Goal: Information Seeking & Learning: Learn about a topic

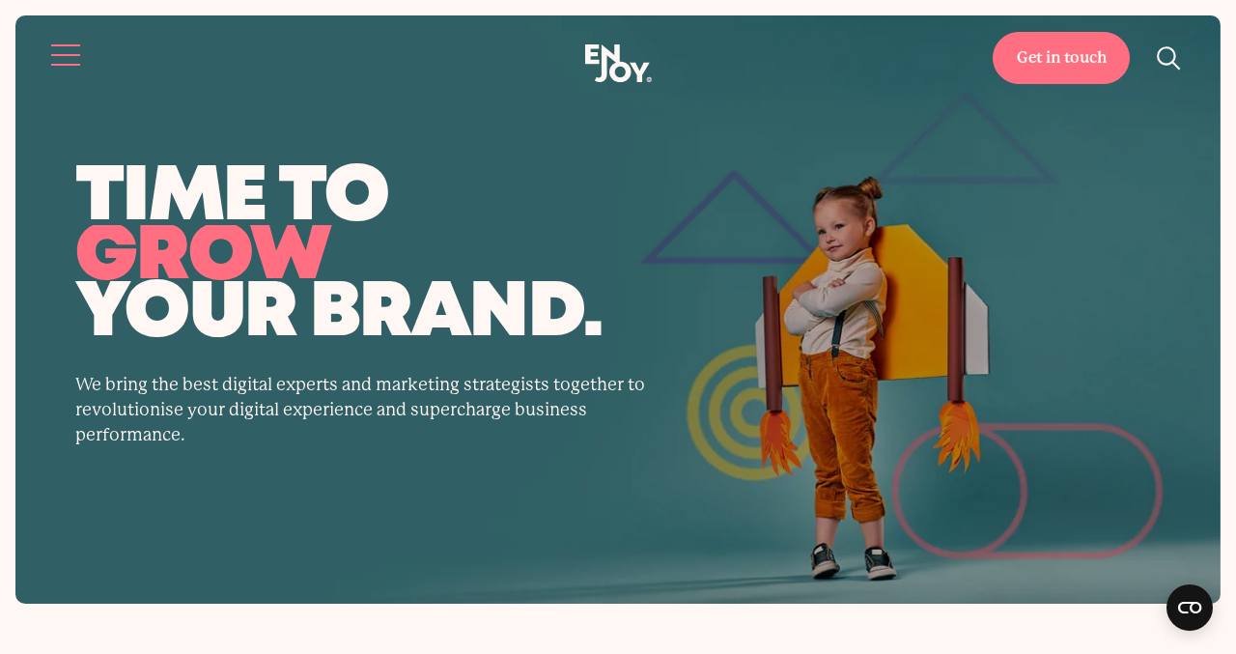
click at [62, 54] on span "Site navigation" at bounding box center [65, 55] width 29 height 2
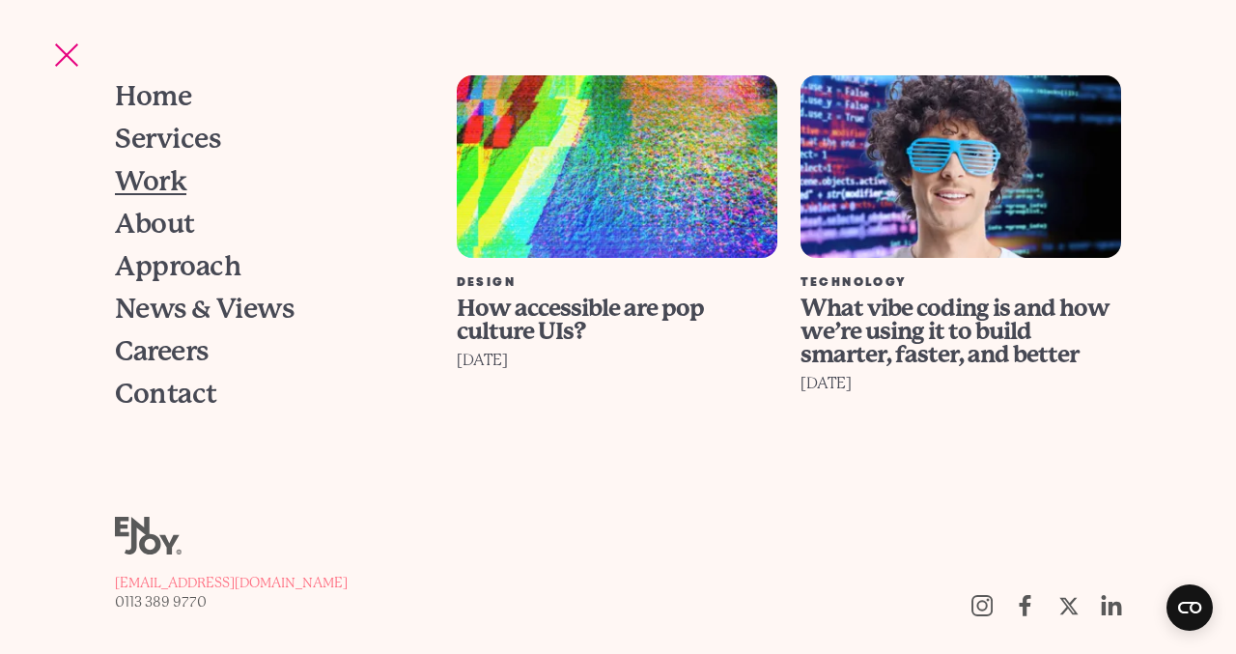
click at [152, 186] on span "Work" at bounding box center [150, 181] width 71 height 27
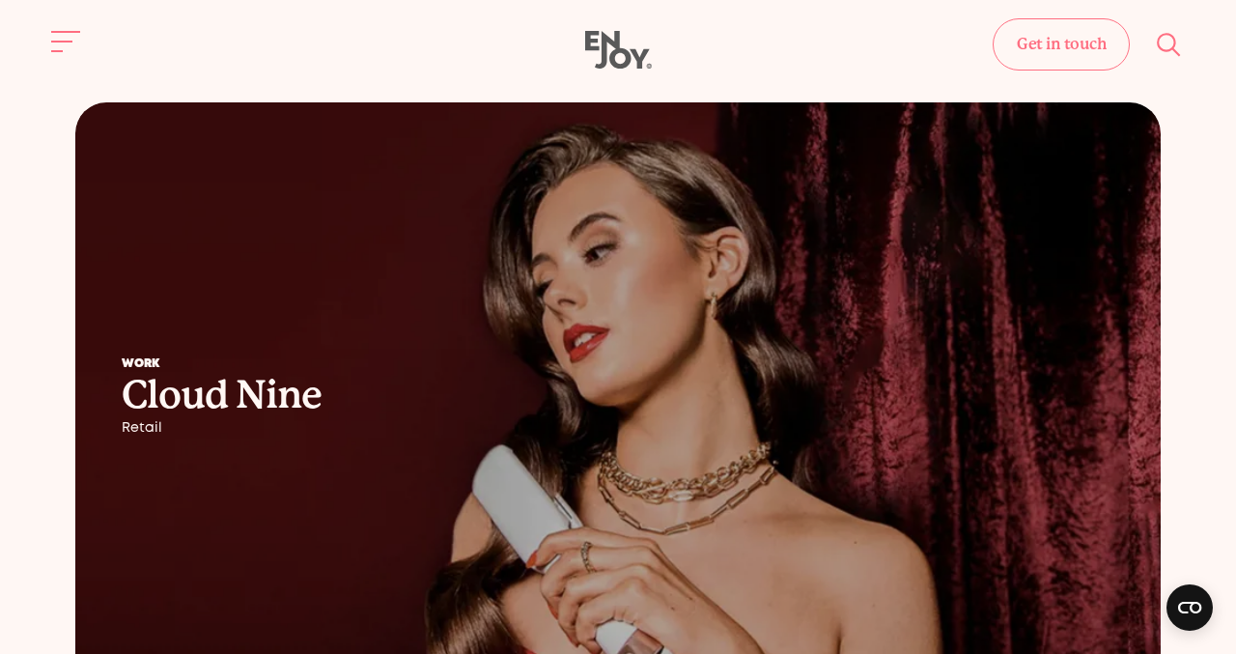
scroll to position [1307, 0]
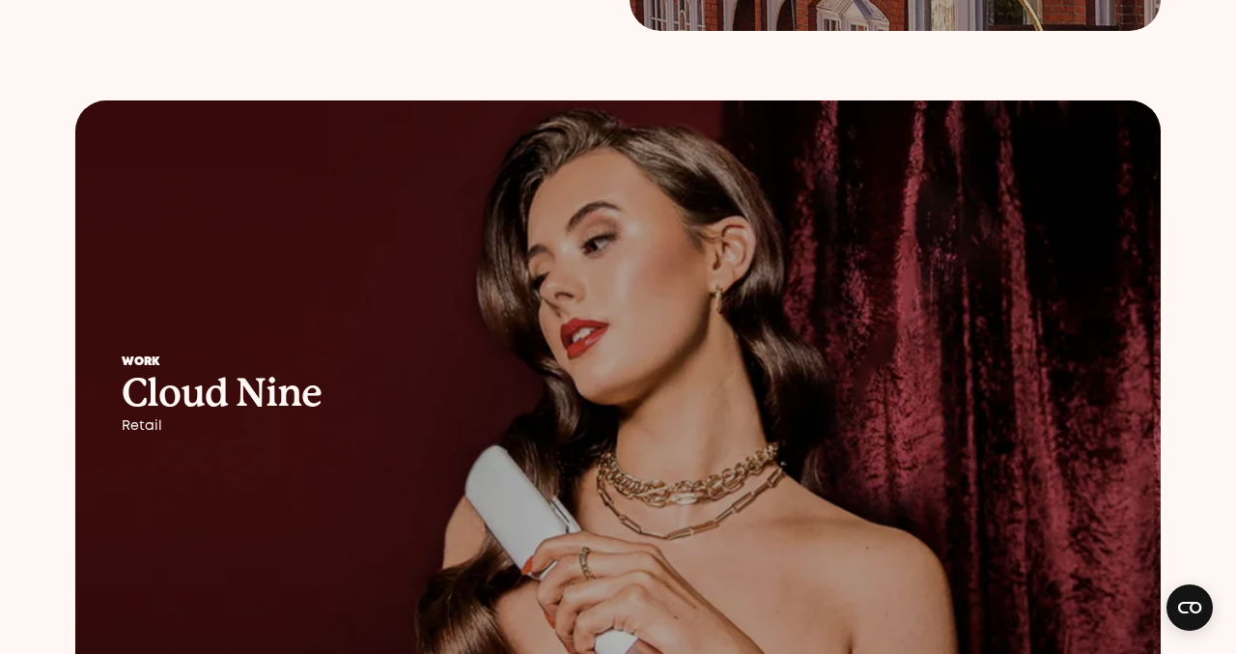
click at [548, 387] on h2 "Cloud Nine" at bounding box center [480, 393] width 716 height 35
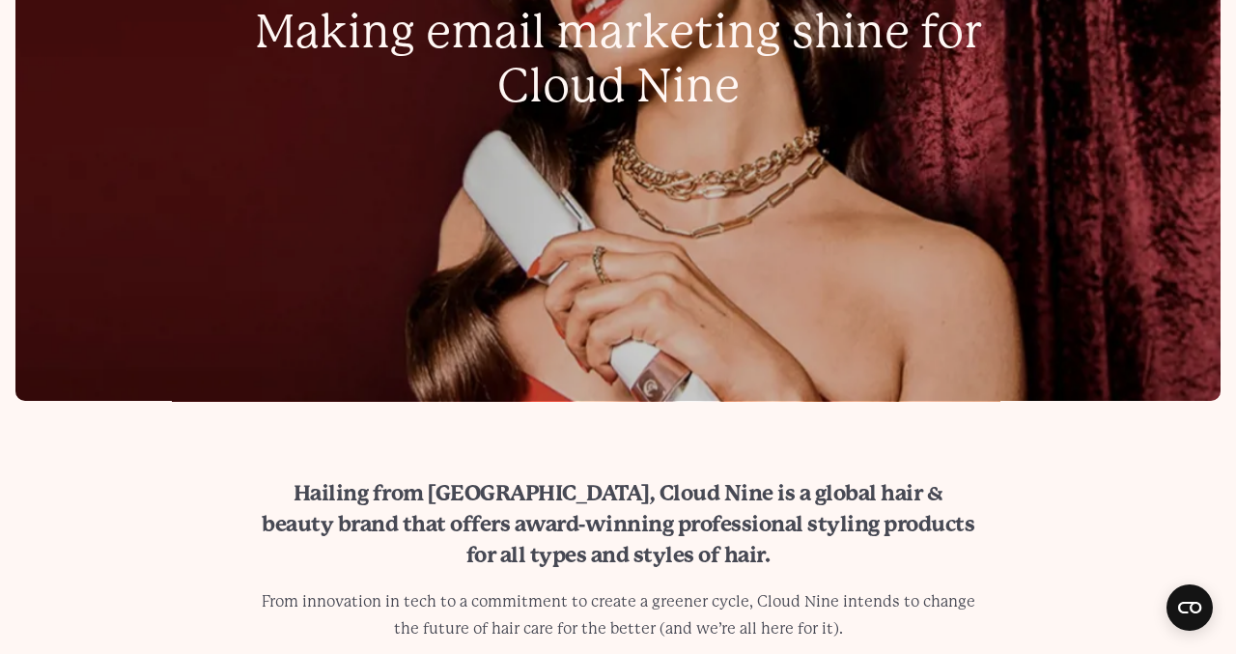
scroll to position [939, 0]
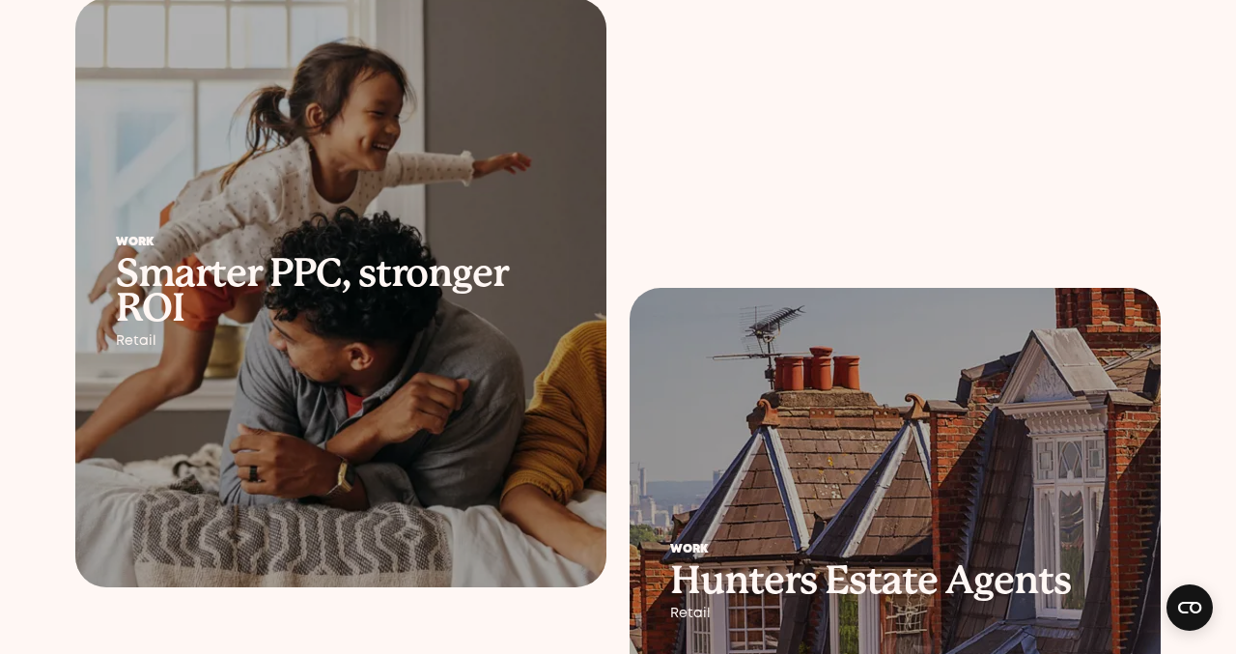
scroll to position [432, 0]
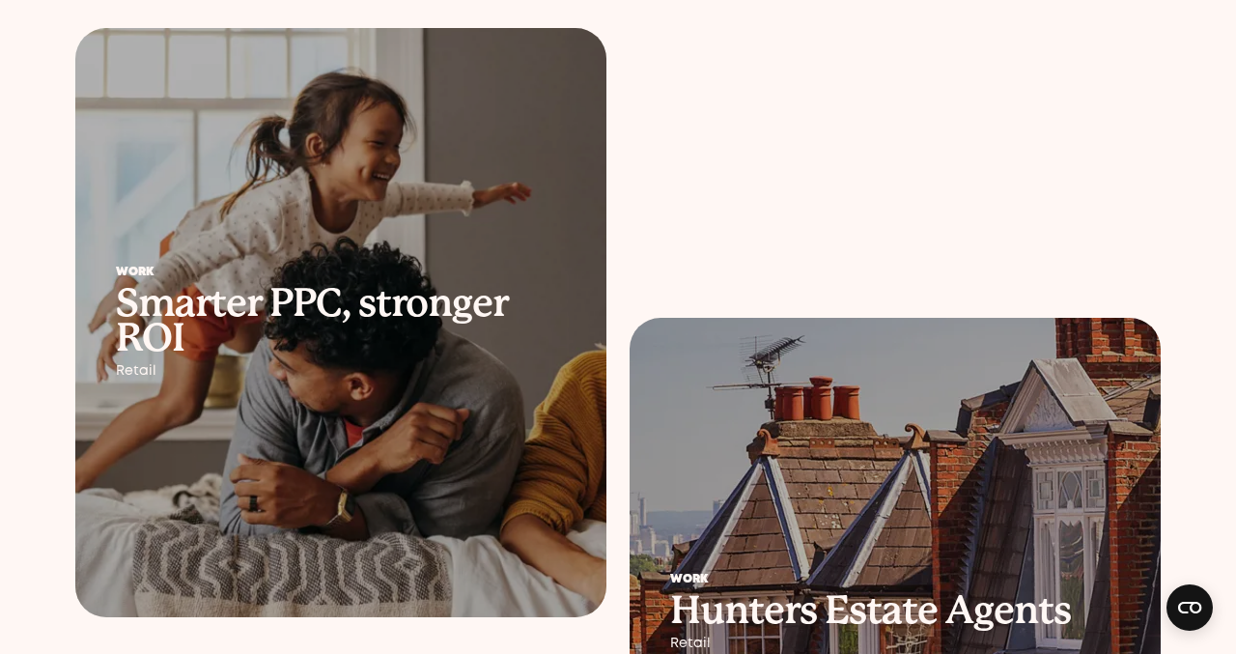
click at [433, 391] on div "Work Smarter PPC, stronger ROI Retail" at bounding box center [340, 322] width 531 height 193
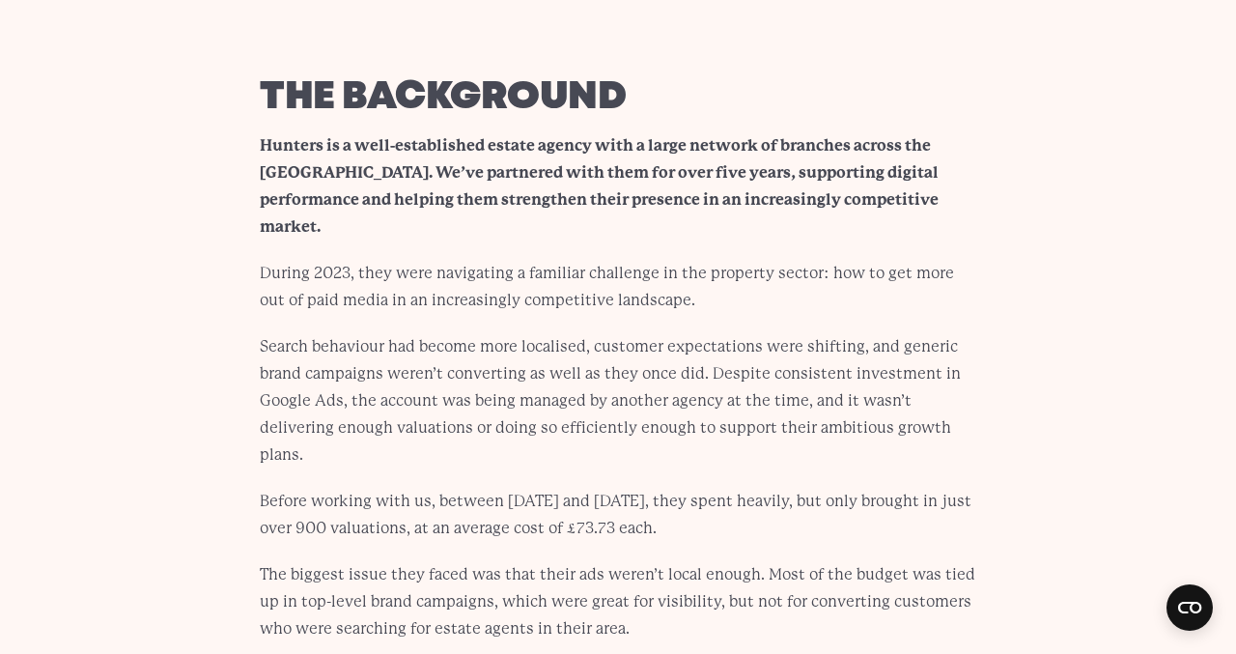
scroll to position [3251, 0]
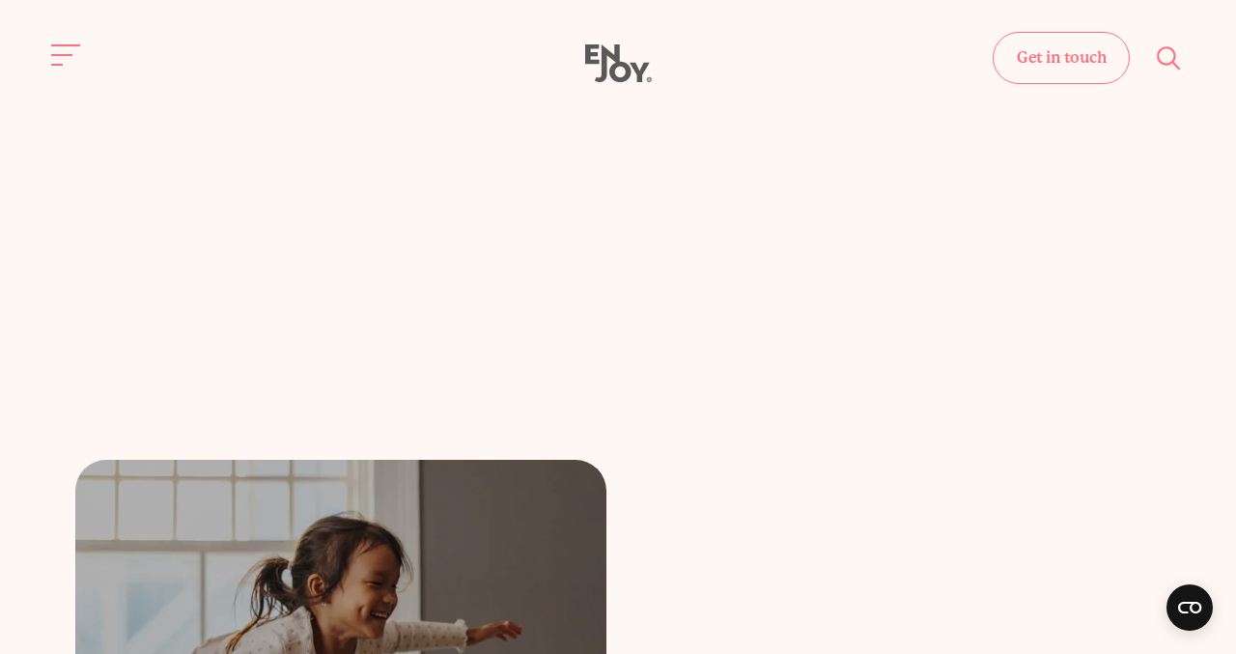
scroll to position [432, 0]
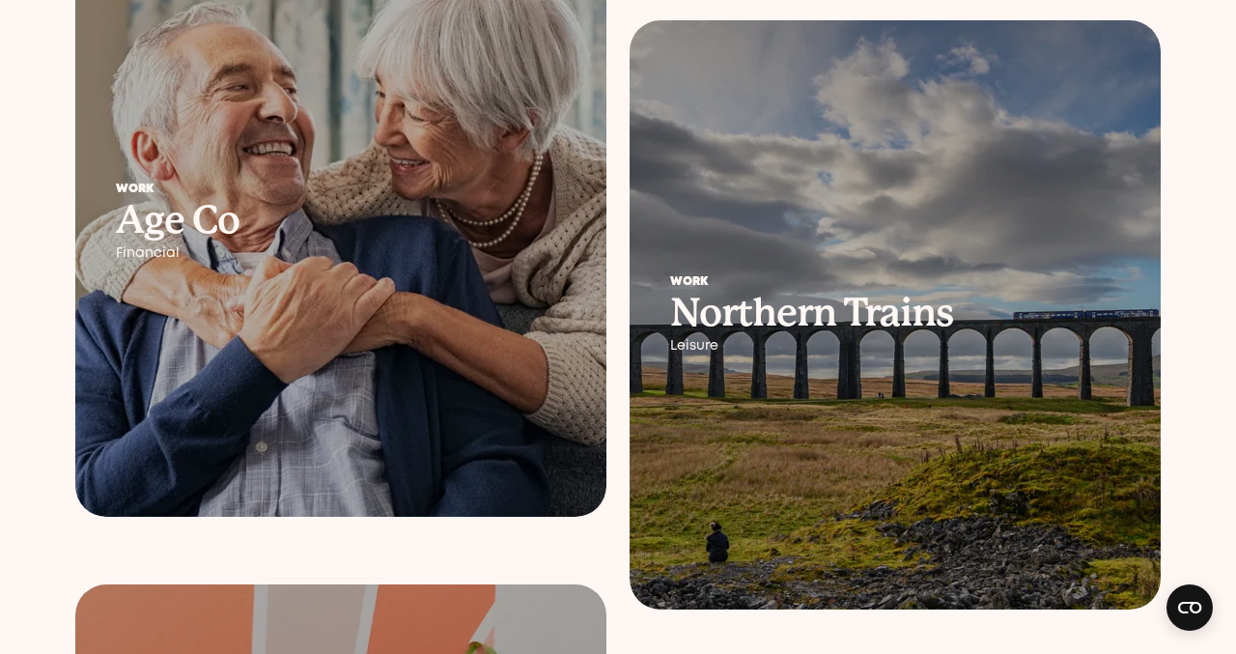
scroll to position [2167, 0]
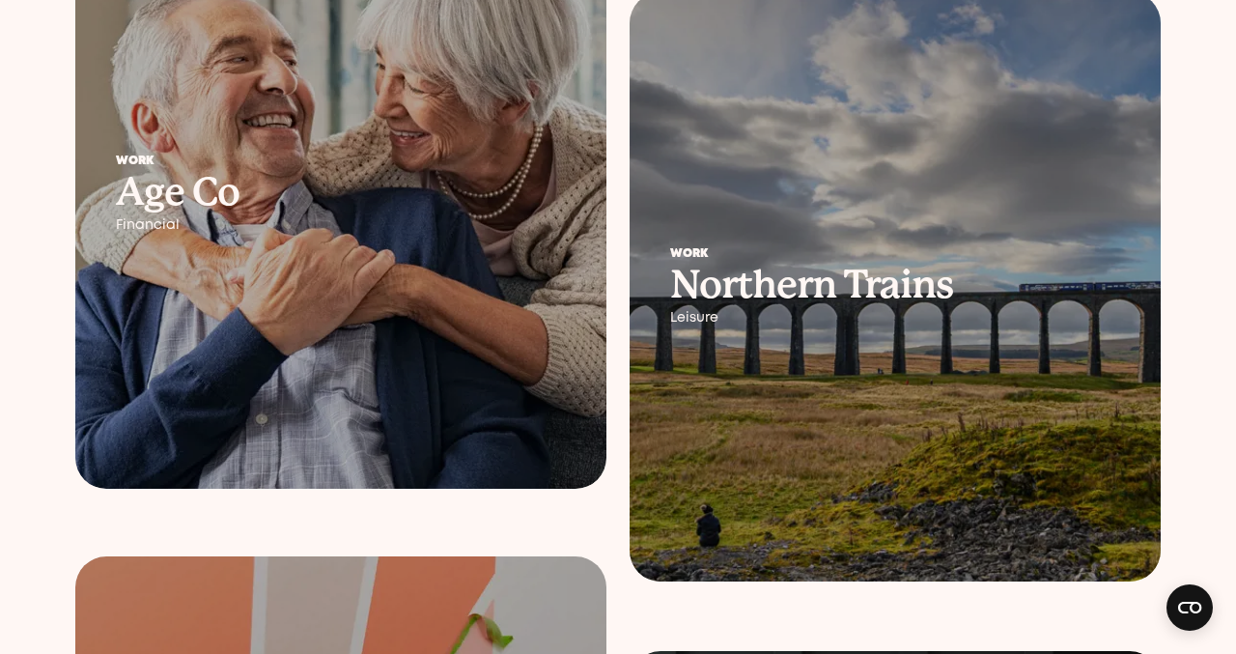
click at [749, 383] on div at bounding box center [895, 286] width 531 height 589
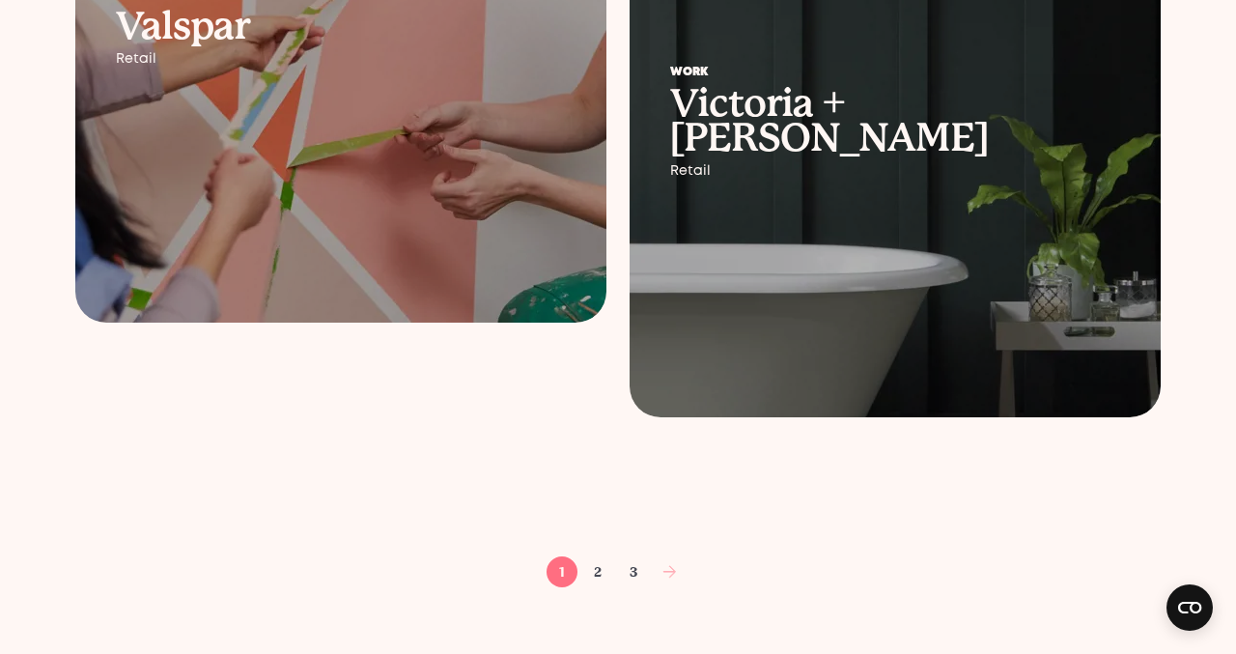
scroll to position [3005, 0]
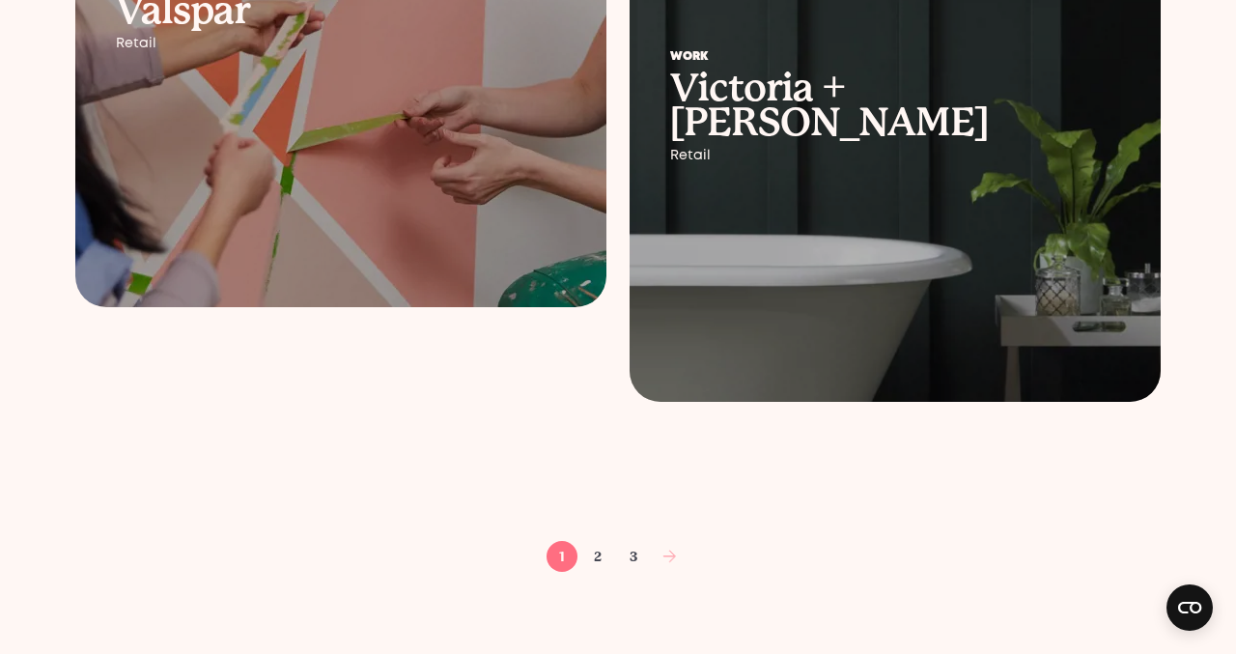
click at [745, 302] on div at bounding box center [895, 107] width 531 height 589
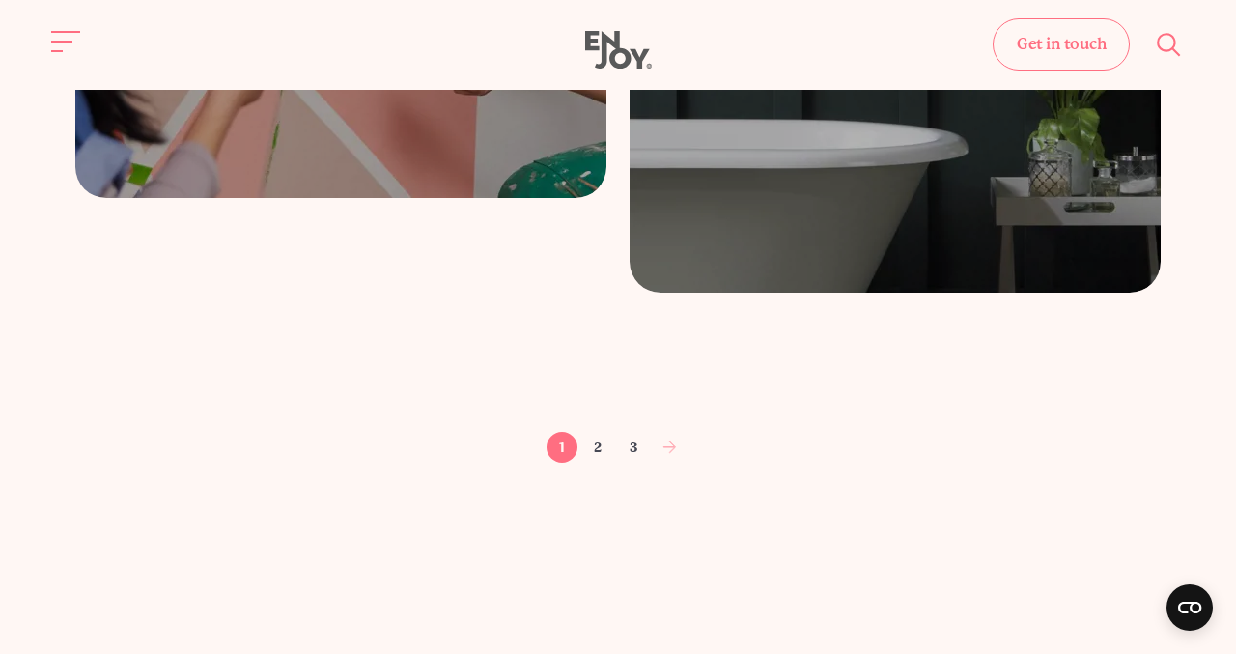
scroll to position [3129, 0]
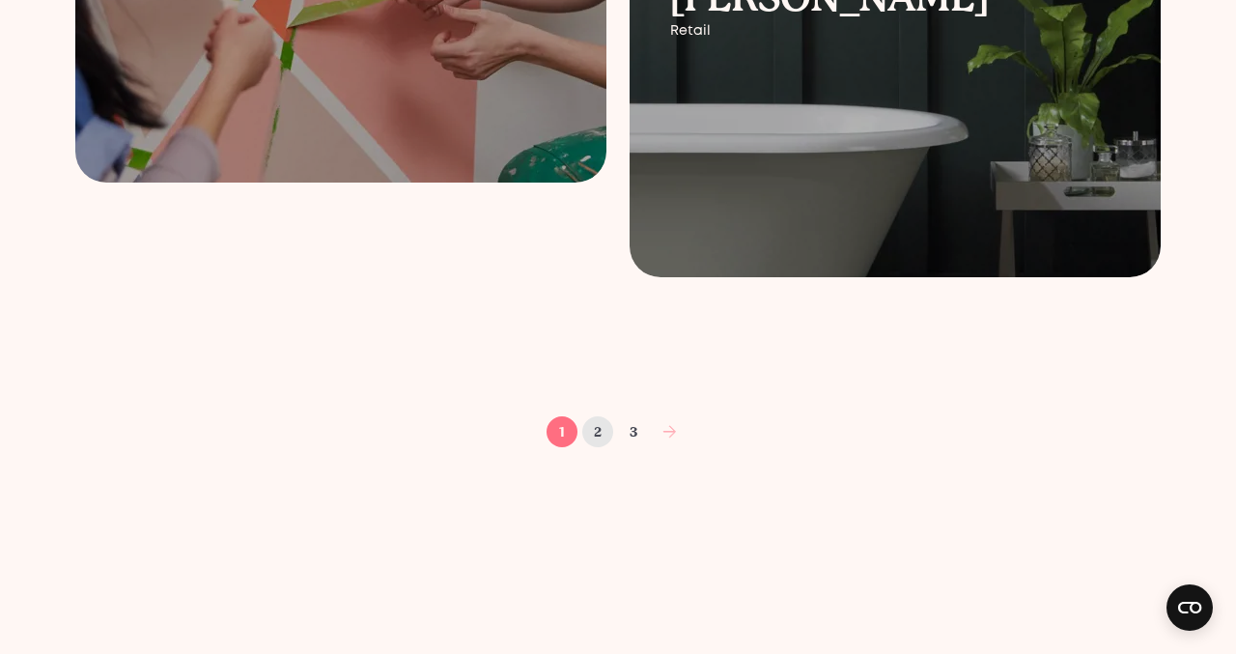
click at [597, 434] on link "2" at bounding box center [597, 431] width 31 height 31
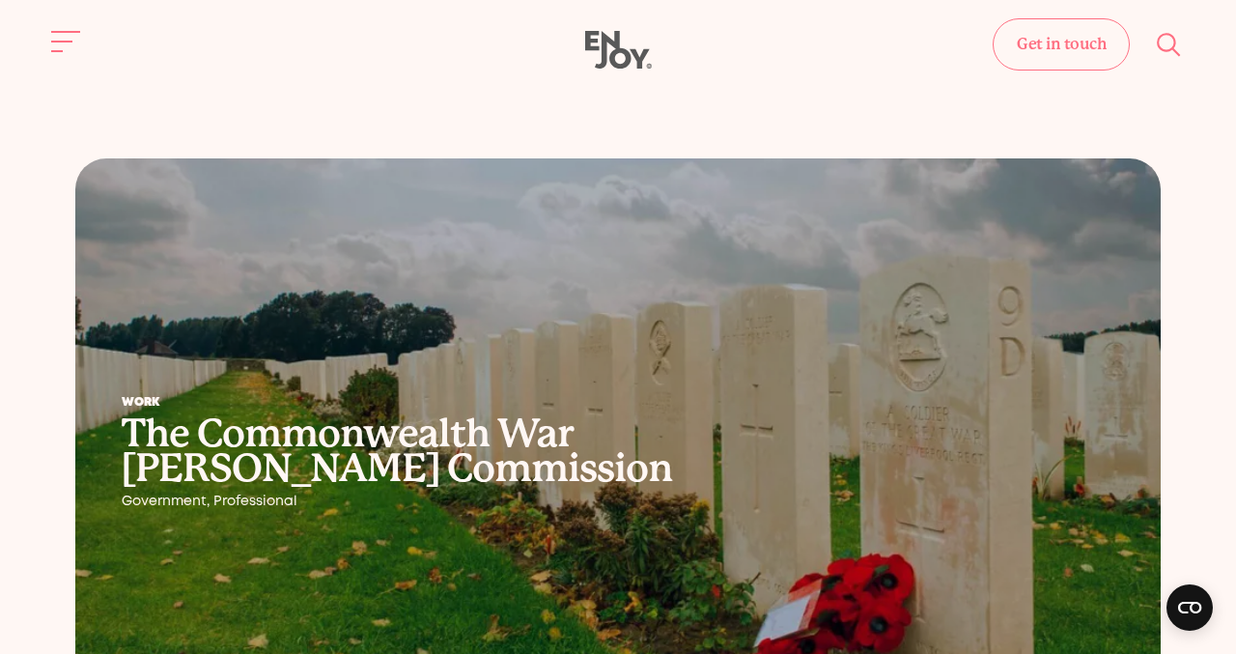
scroll to position [1253, 0]
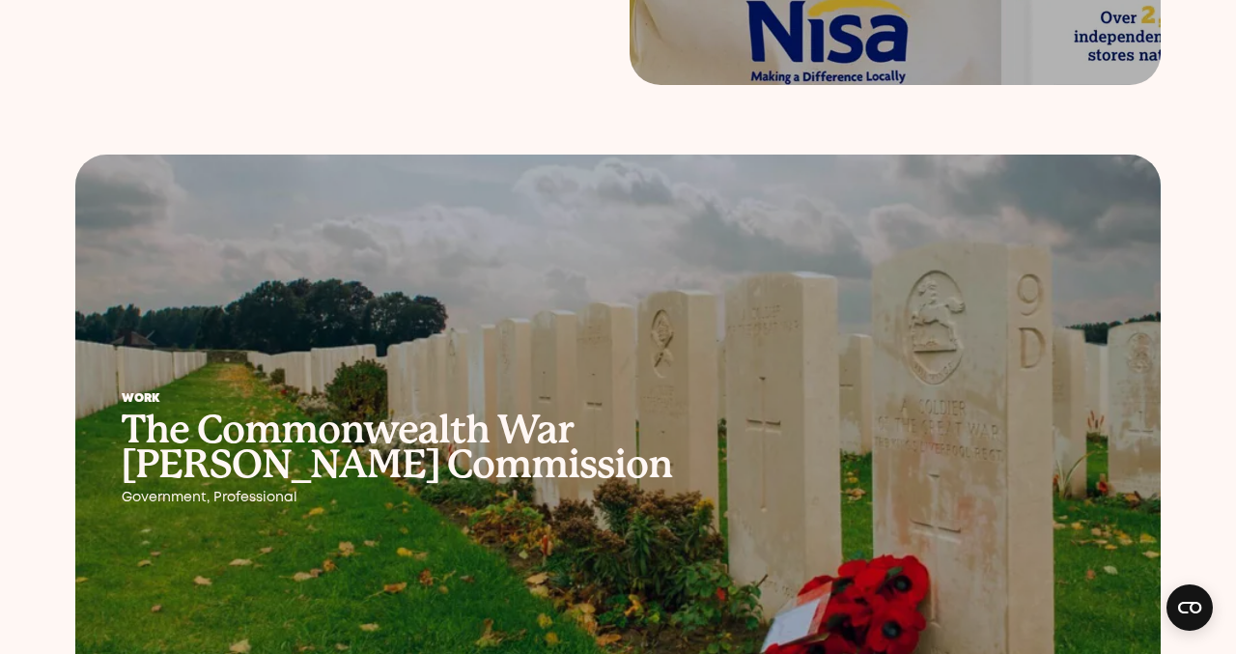
click at [616, 305] on div at bounding box center [617, 448] width 1085 height 589
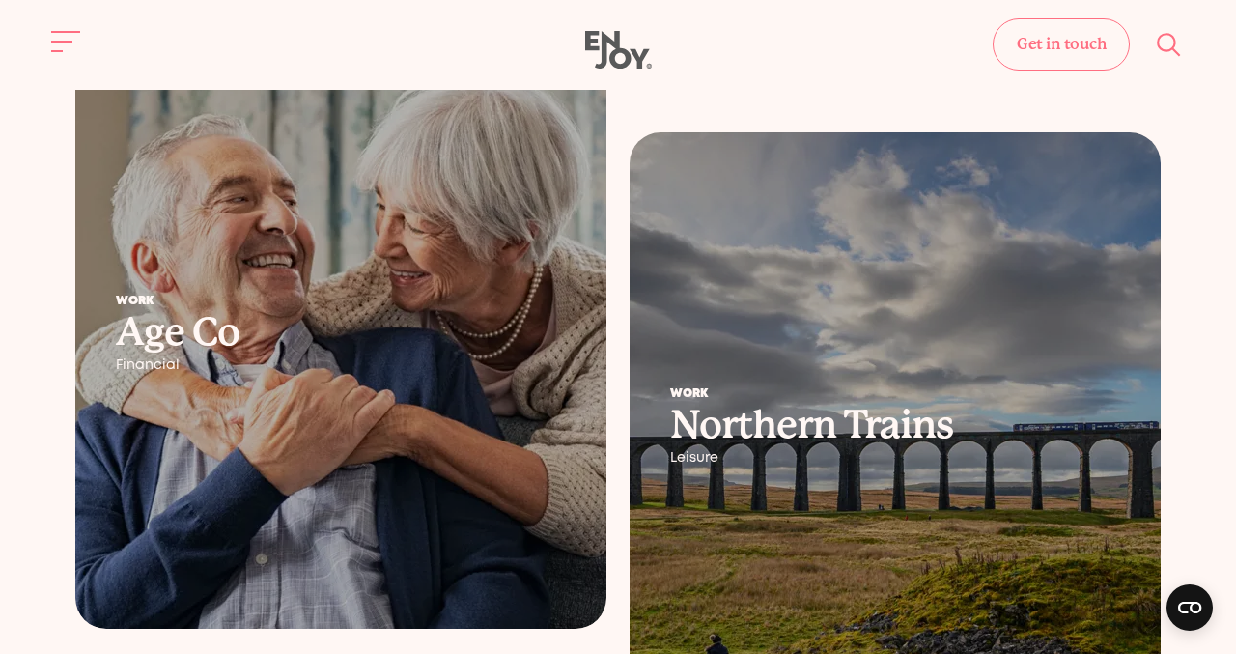
scroll to position [2026, 0]
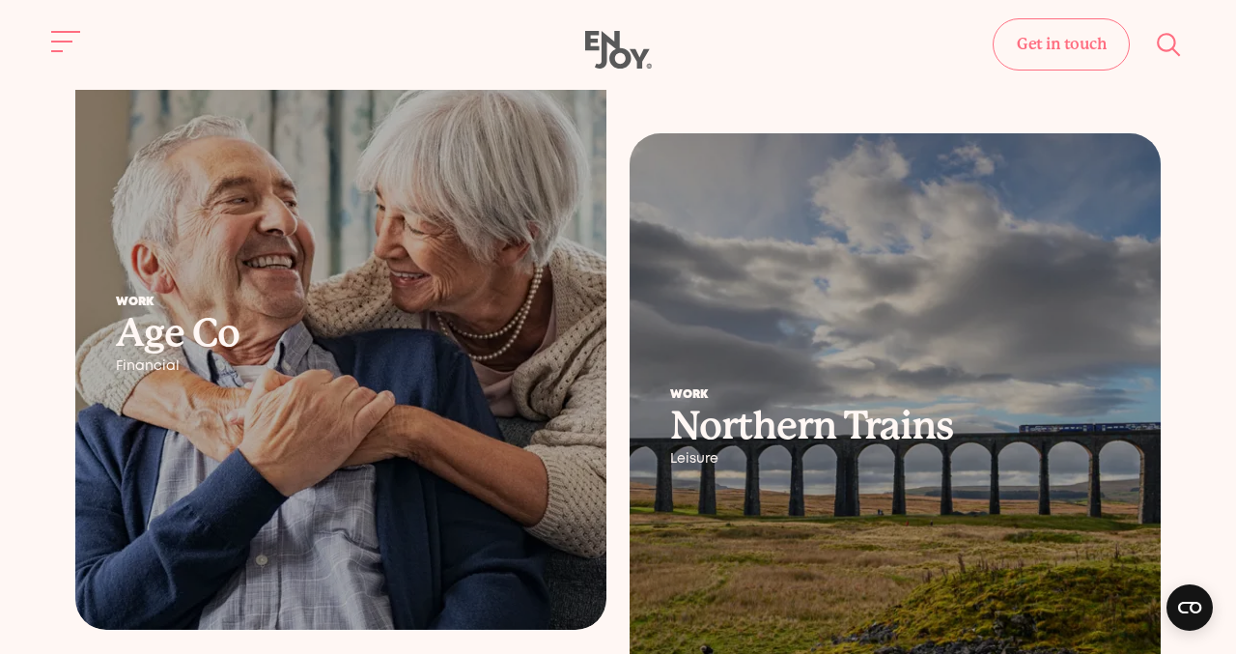
click at [735, 366] on div "Work Northern Trains Leisure" at bounding box center [895, 428] width 531 height 158
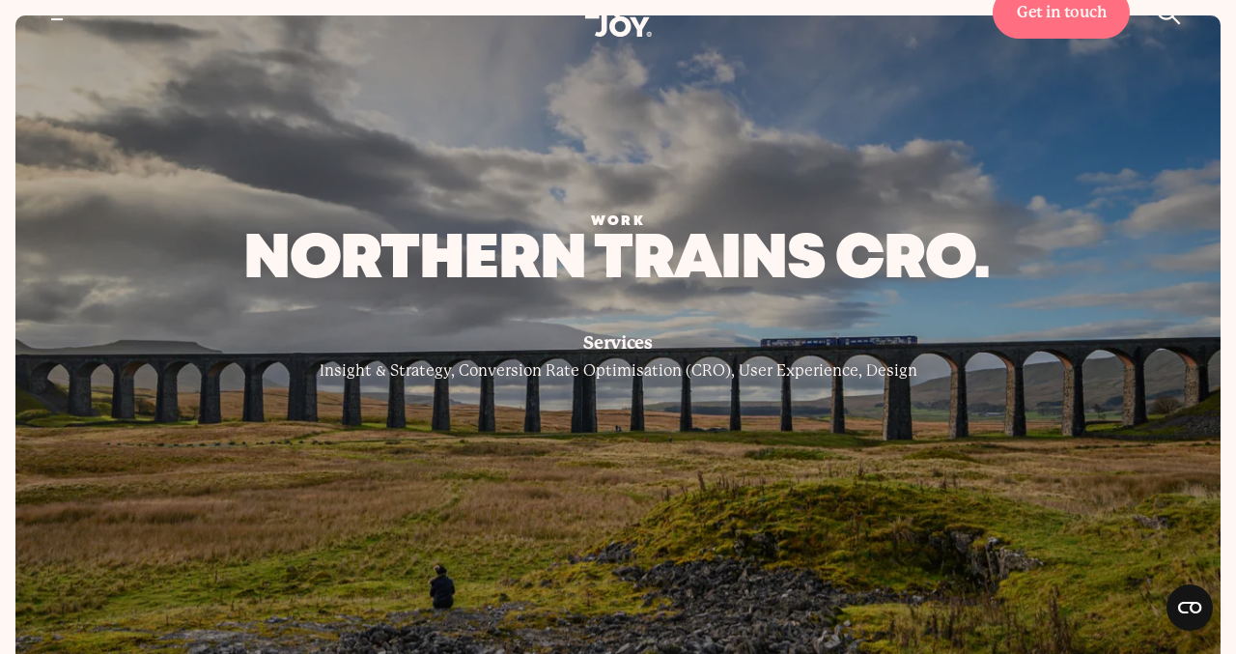
scroll to position [48, 0]
